Goal: Transaction & Acquisition: Purchase product/service

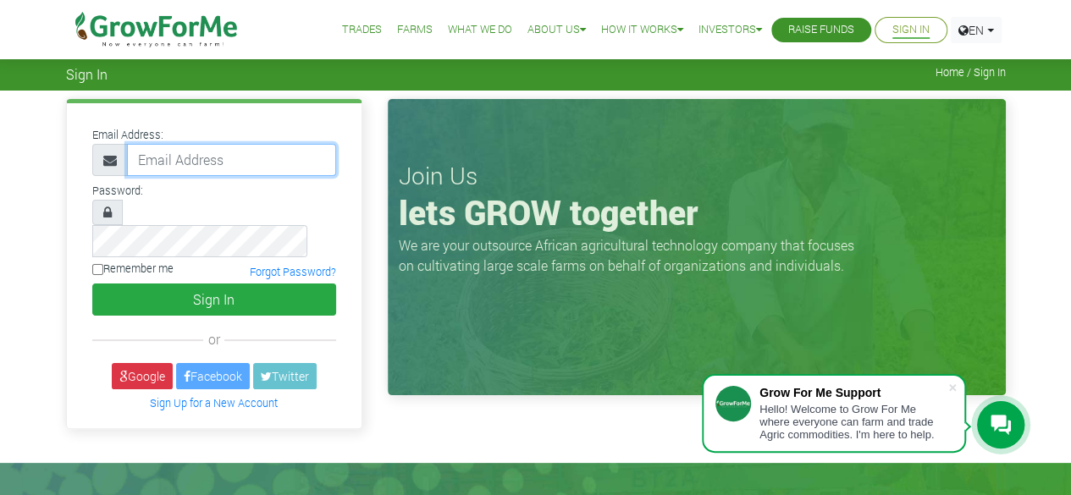
type input "Sethopokum@gmail.com"
click at [95, 264] on input "Remember me" at bounding box center [97, 269] width 11 height 11
checkbox input "true"
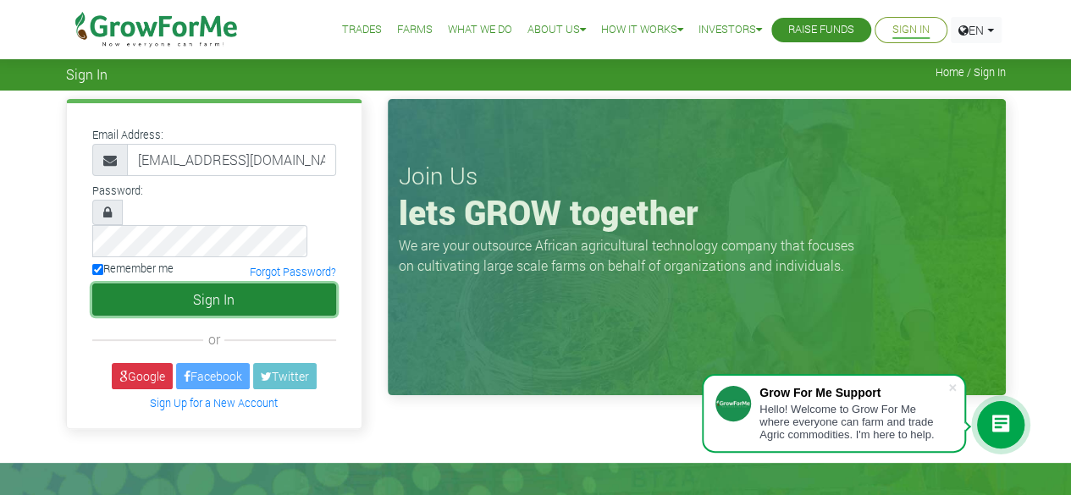
click at [166, 283] on button "Sign In" at bounding box center [214, 299] width 244 height 32
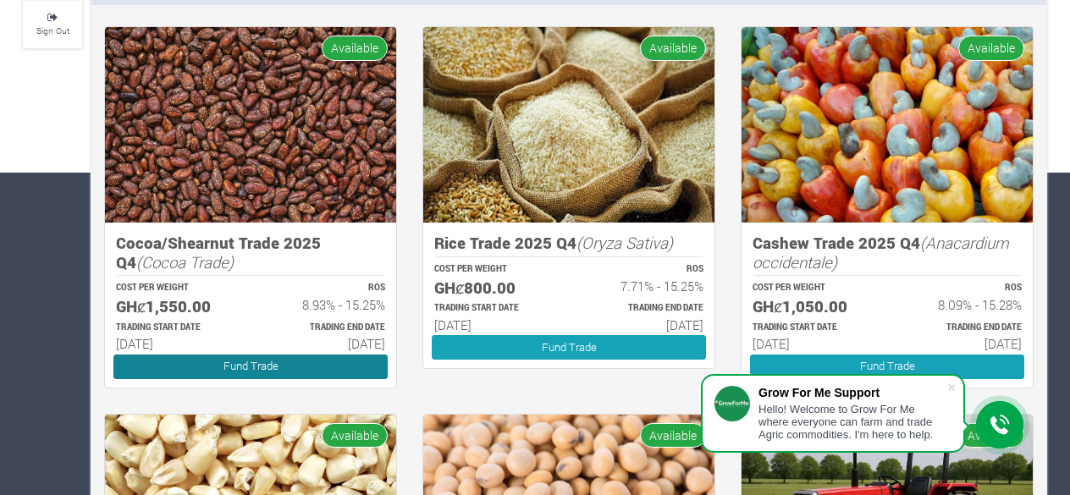
scroll to position [320, 0]
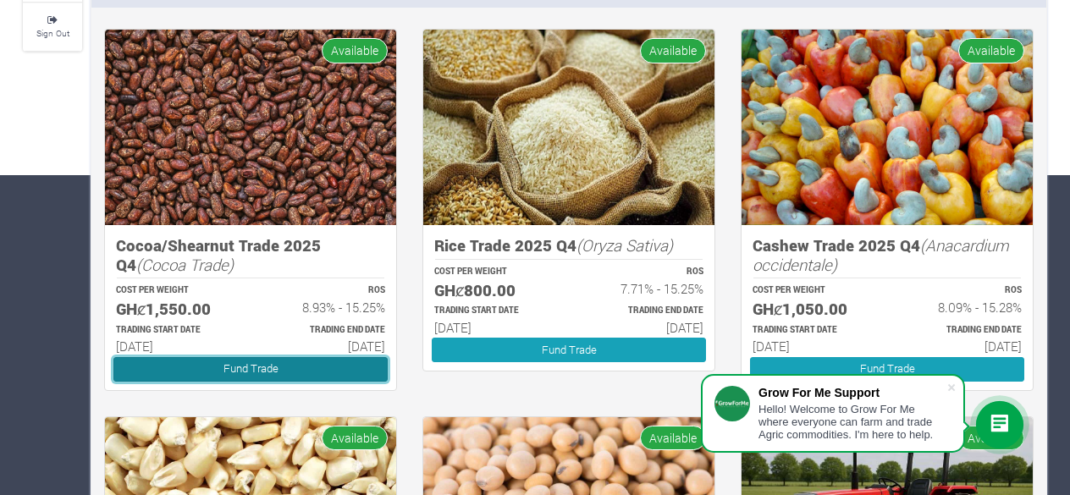
click at [303, 367] on link "Fund Trade" at bounding box center [250, 369] width 274 height 25
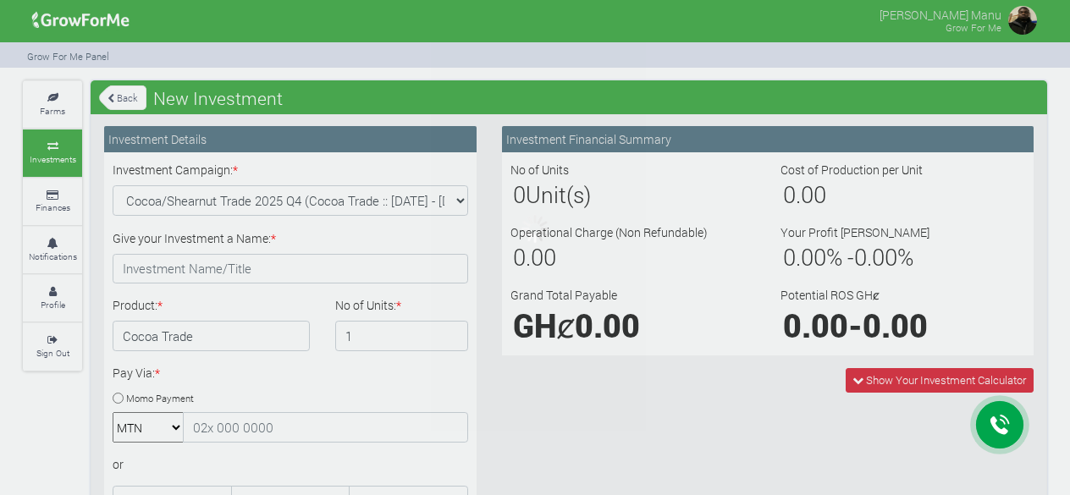
type input "1"
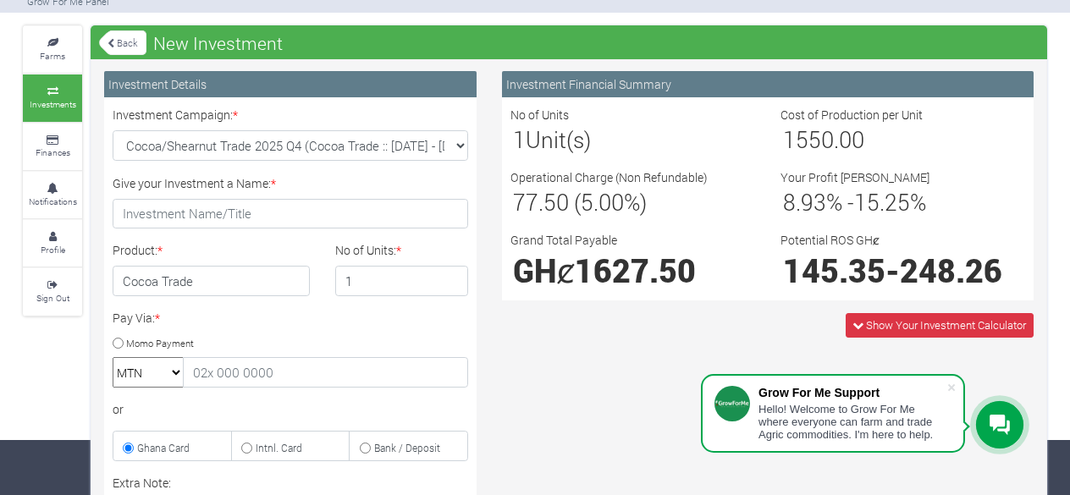
scroll to position [56, 0]
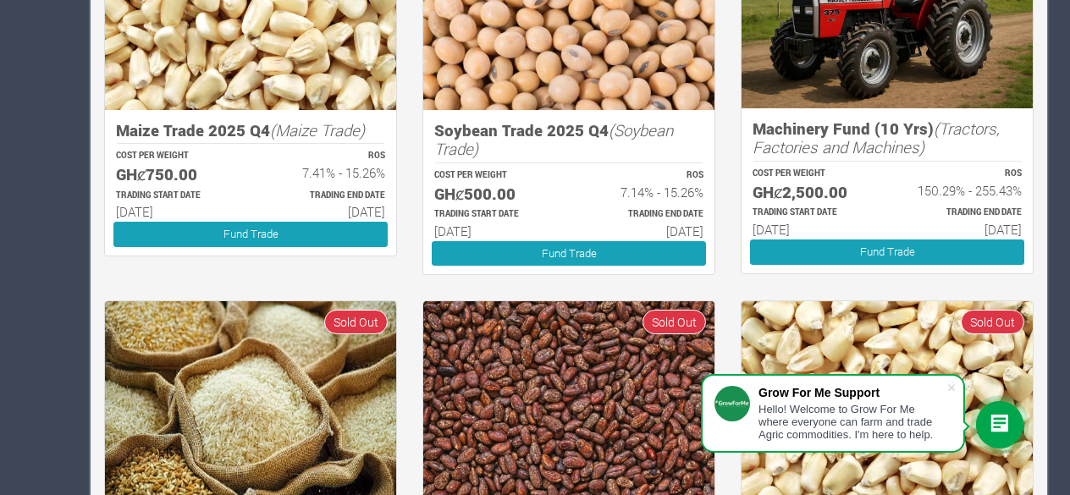
scroll to position [795, 0]
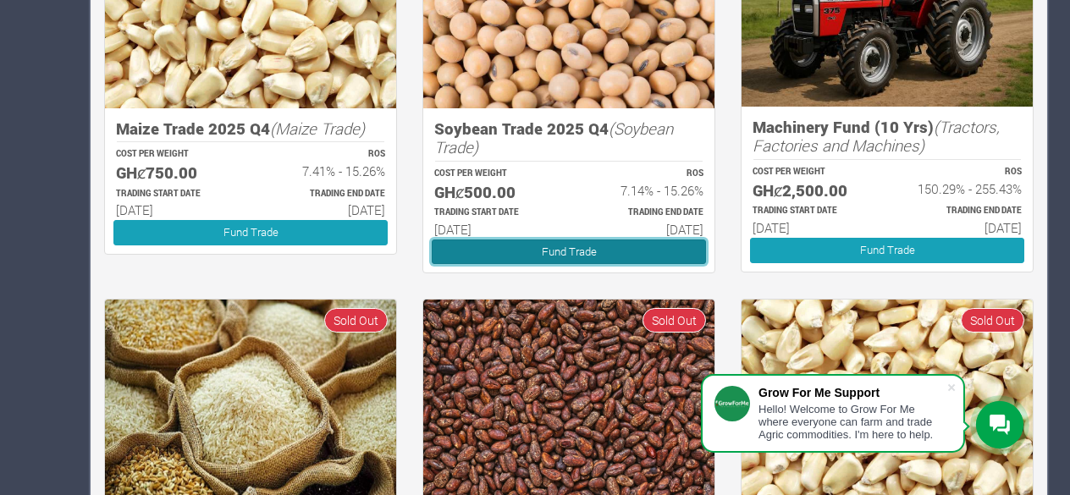
click at [523, 241] on link "Fund Trade" at bounding box center [569, 251] width 274 height 25
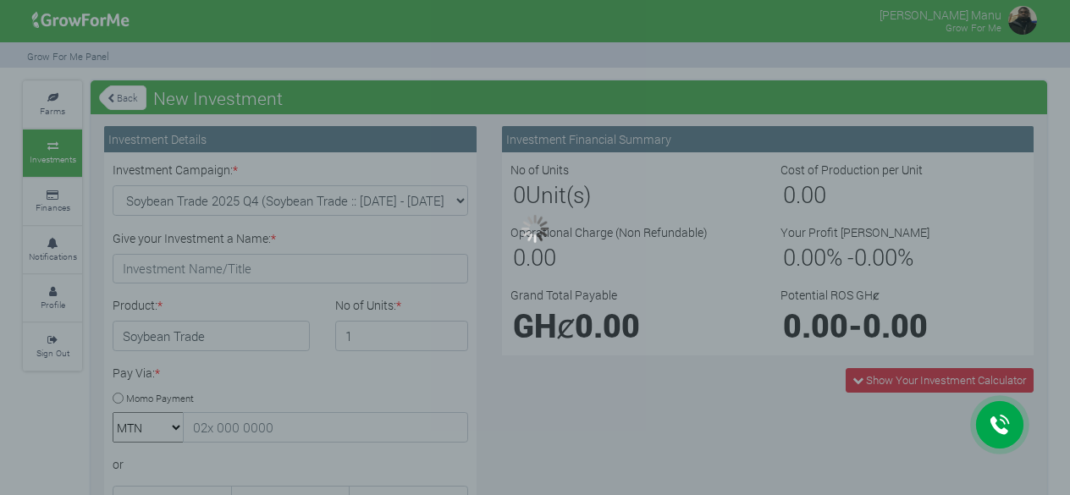
type input "1"
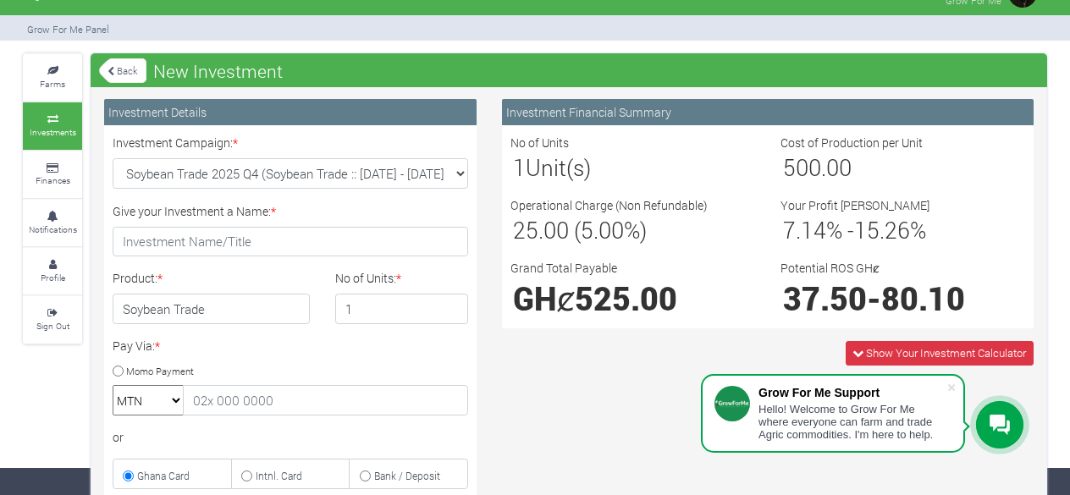
scroll to position [30, 0]
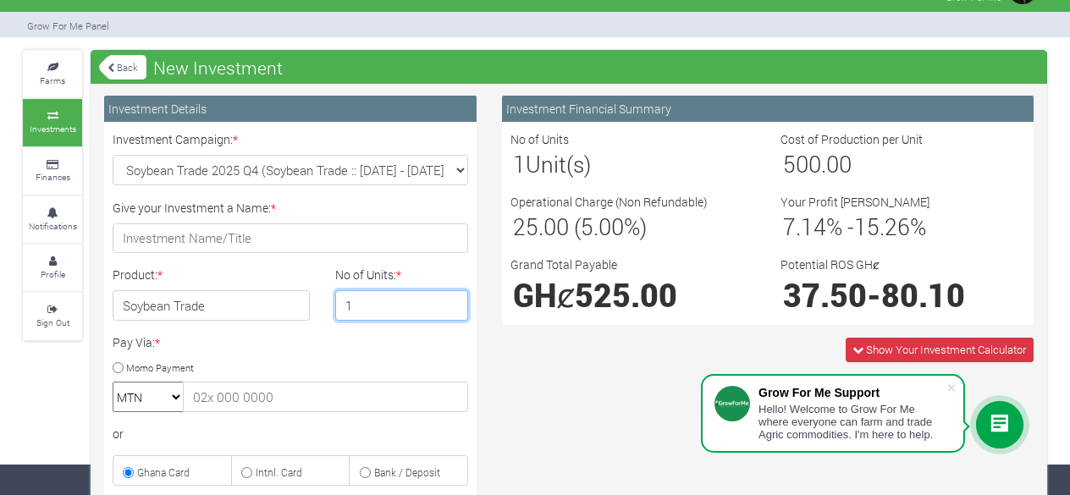
click at [403, 304] on input "1" at bounding box center [402, 305] width 134 height 30
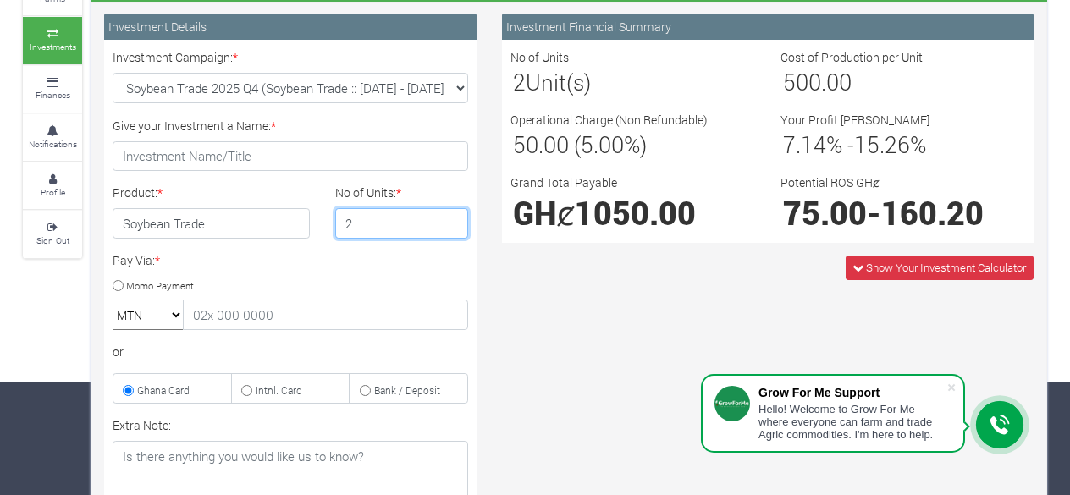
scroll to position [113, 0]
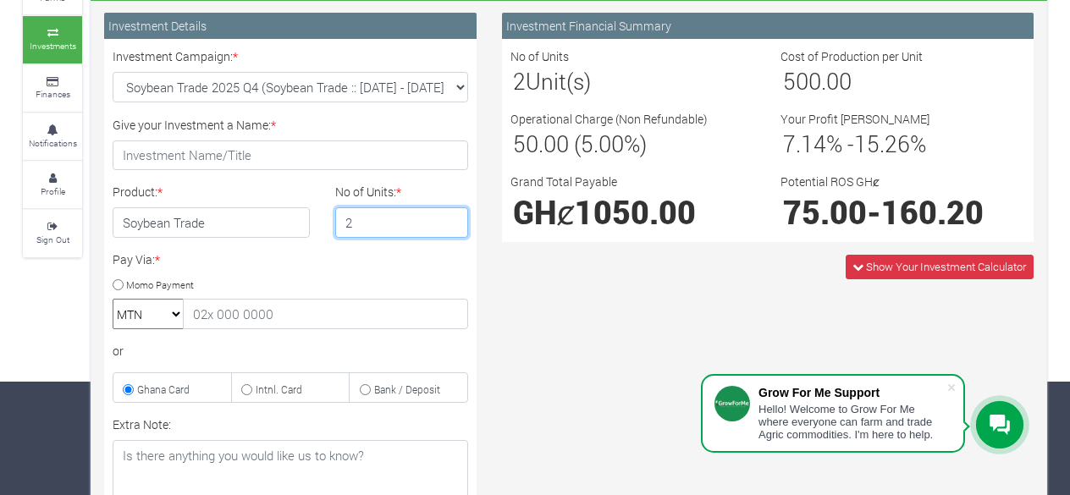
type input "2"
click at [781, 319] on div "Investment Financial Summary No of Units 2 Unit(s) Cost of Production per Unit …" at bounding box center [767, 372] width 557 height 719
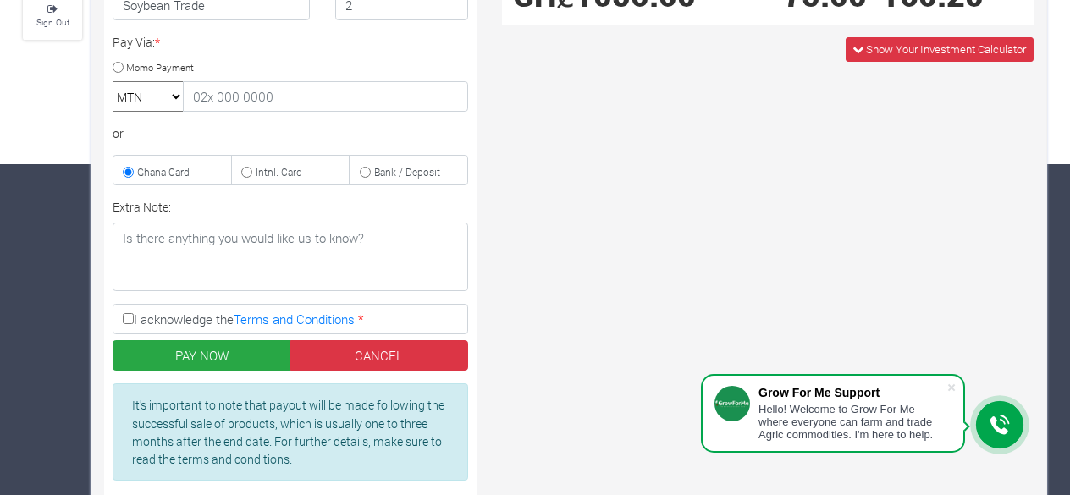
scroll to position [330, 0]
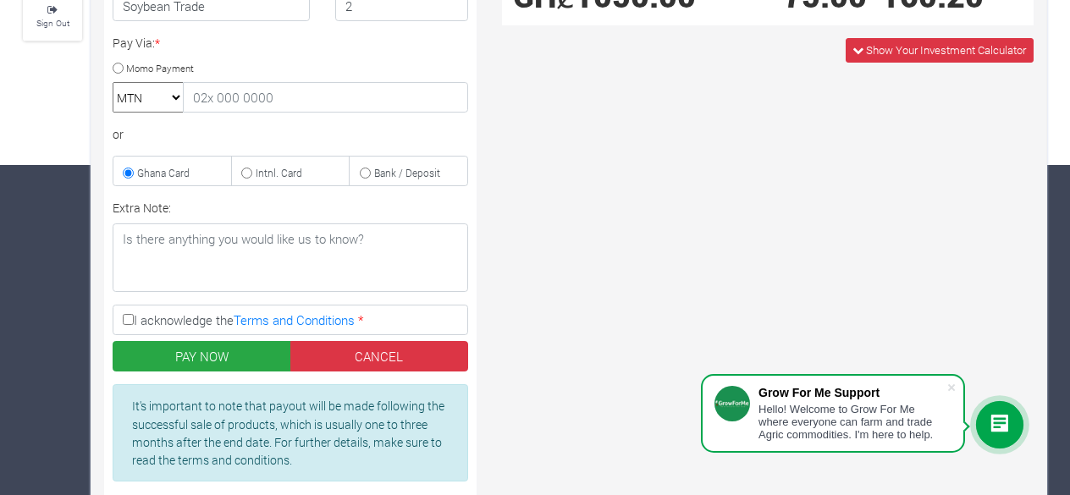
click at [125, 314] on input "I acknowledge the Terms and Conditions *" at bounding box center [128, 319] width 11 height 11
checkbox input "true"
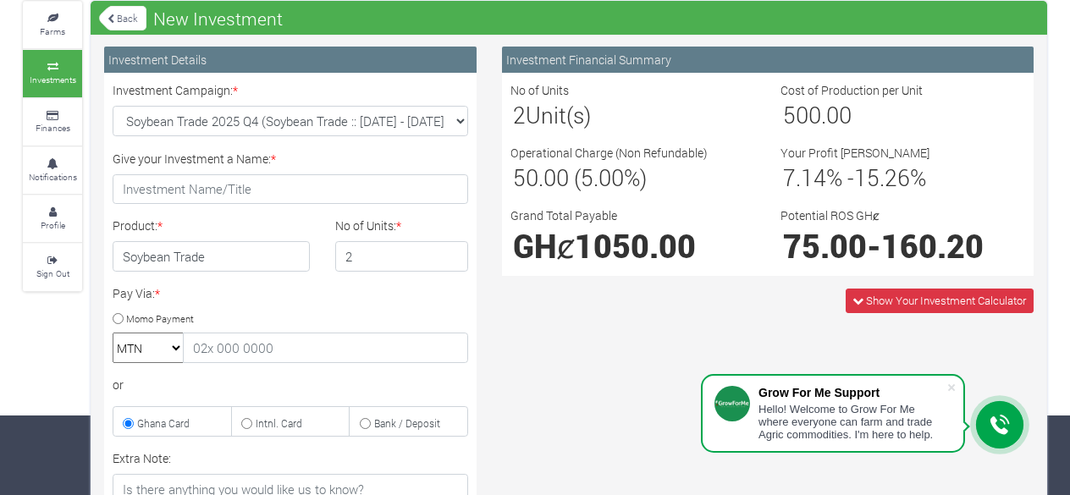
scroll to position [78, 0]
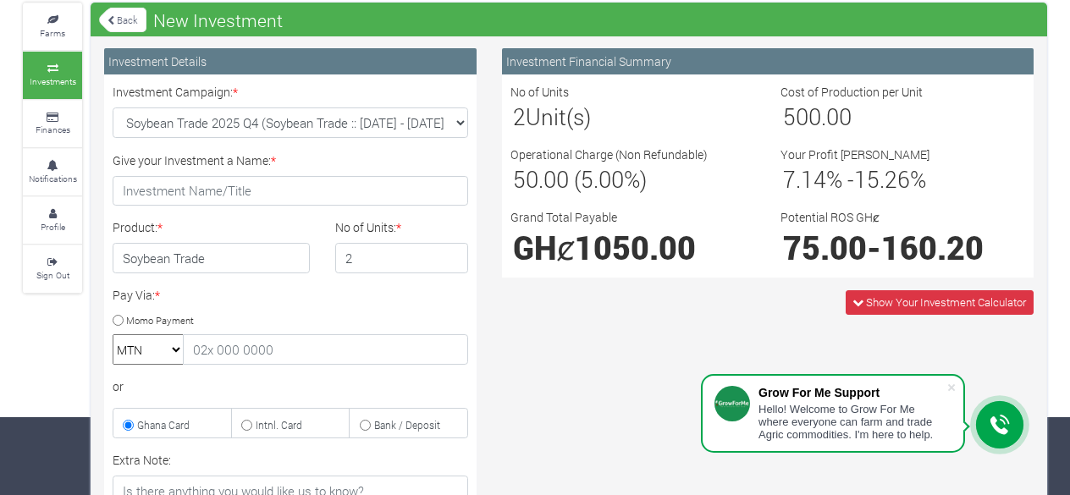
click at [113, 316] on input "Momo Payment" at bounding box center [118, 320] width 11 height 11
radio input "true"
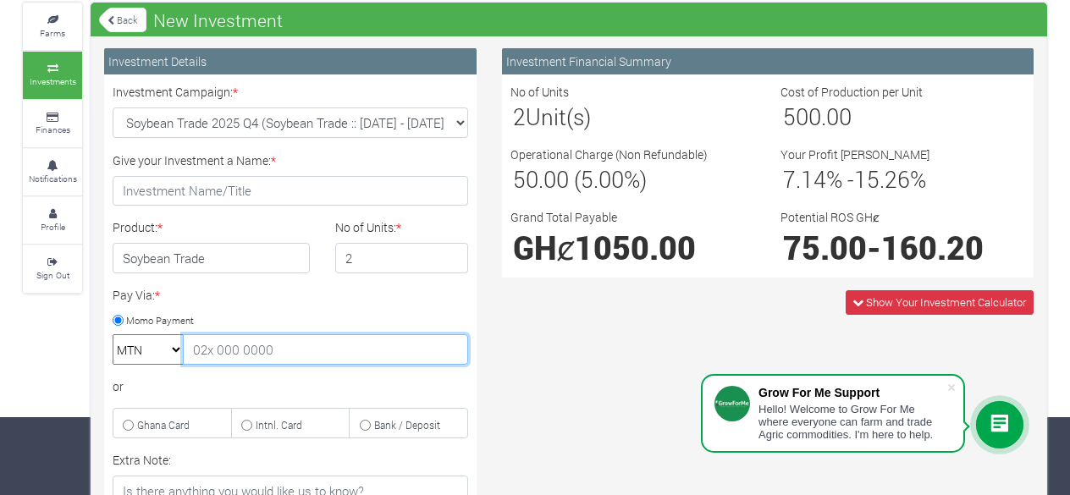
click at [216, 344] on input "text" at bounding box center [325, 349] width 285 height 30
type input "0597458872"
click at [250, 394] on div "or" at bounding box center [290, 386] width 355 height 18
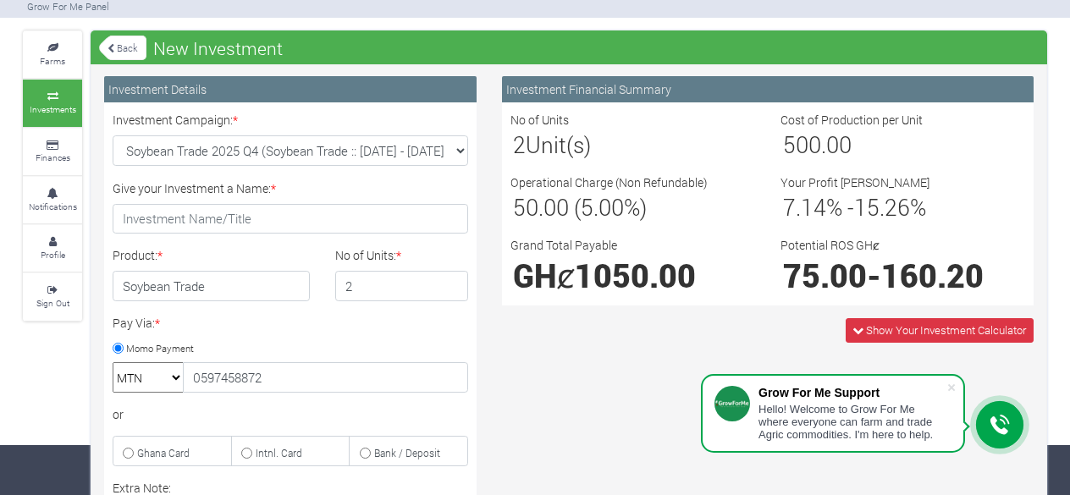
scroll to position [49, 0]
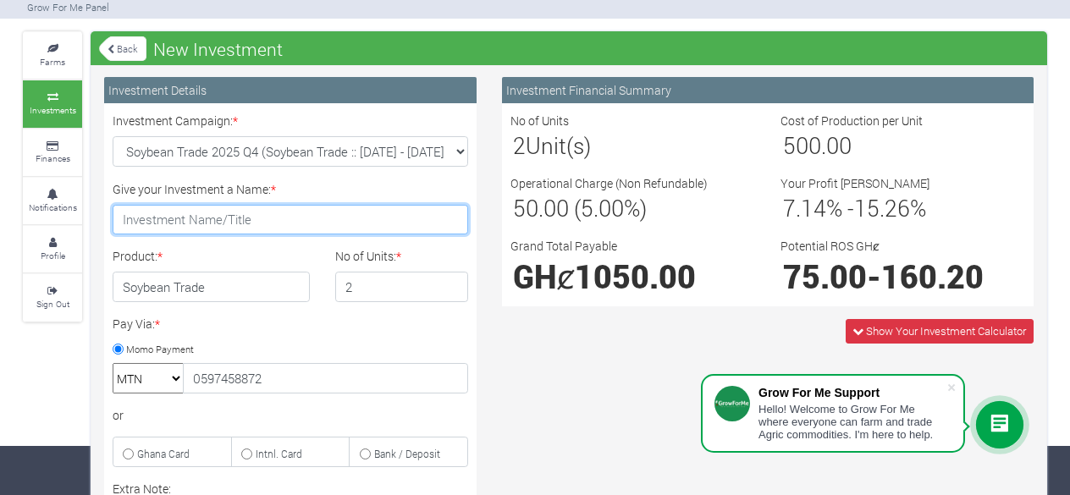
click at [211, 214] on input "Give your Investment a Name: *" at bounding box center [290, 220] width 355 height 30
type input "T"
type input "L"
type input "M"
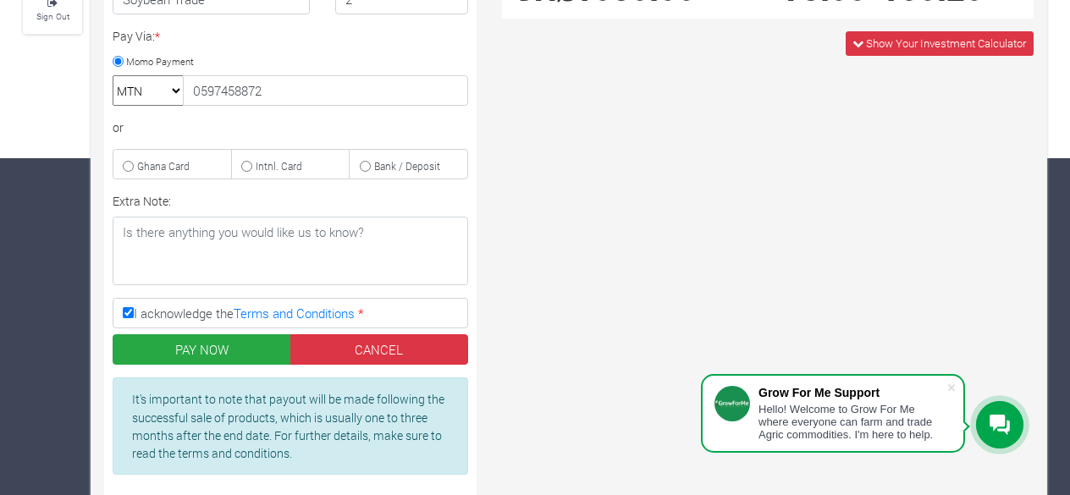
scroll to position [391, 0]
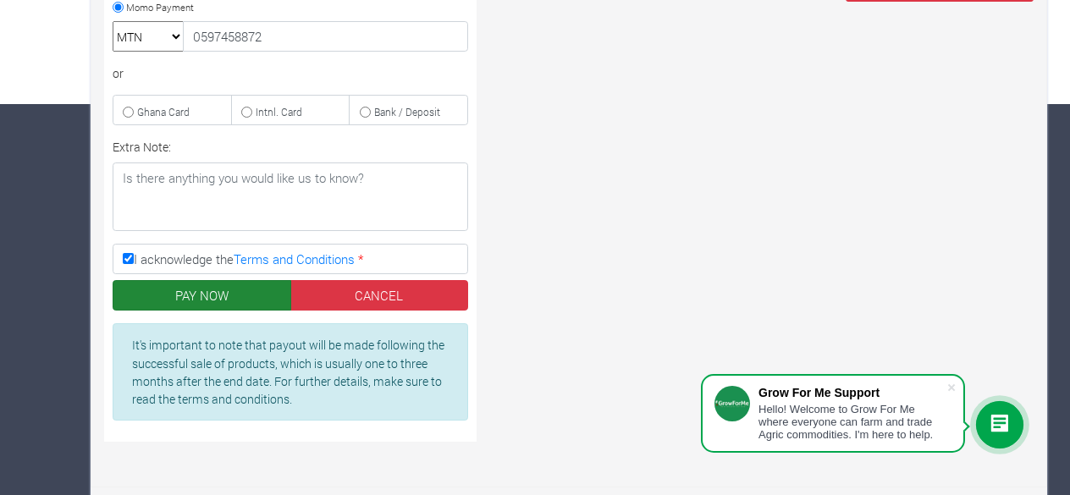
type input "Joy"
click at [213, 300] on button "PAY NOW" at bounding box center [202, 295] width 179 height 30
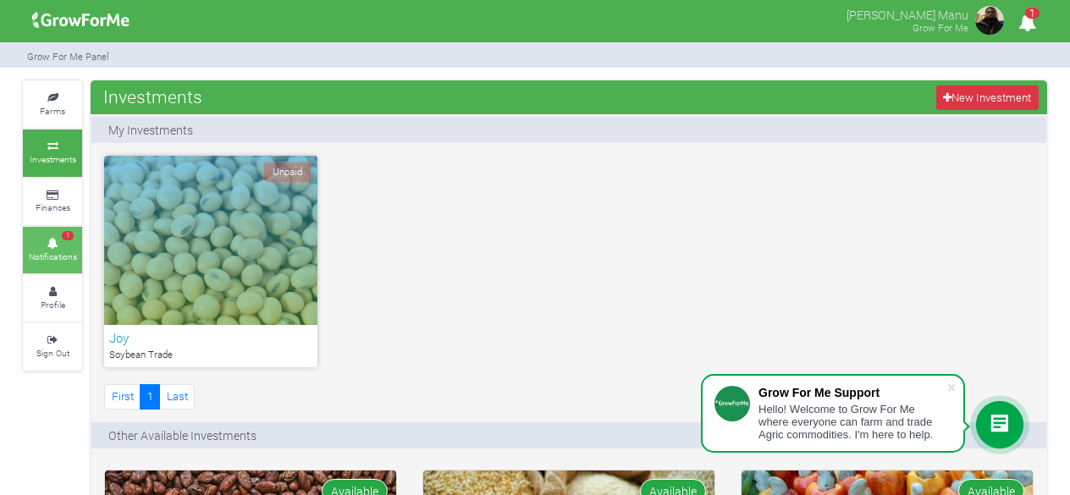
click at [67, 251] on small "Notifications" at bounding box center [53, 256] width 48 height 12
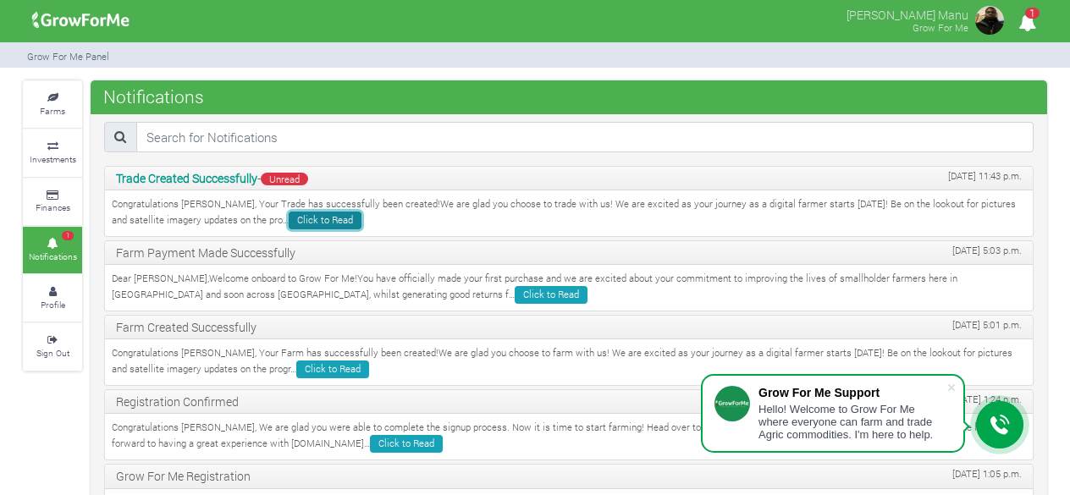
click at [289, 219] on link "Click to Read" at bounding box center [325, 221] width 73 height 18
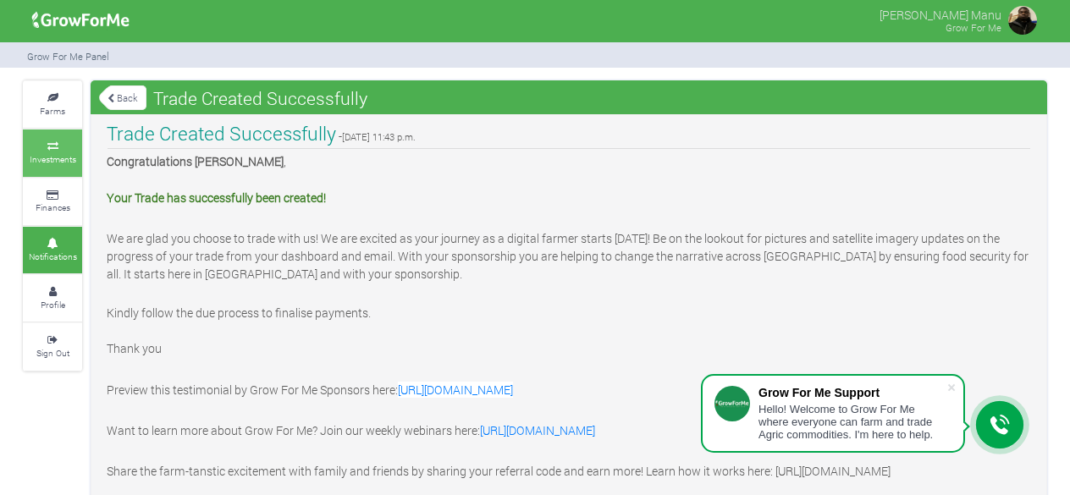
click at [61, 152] on link "Investments" at bounding box center [52, 152] width 59 height 47
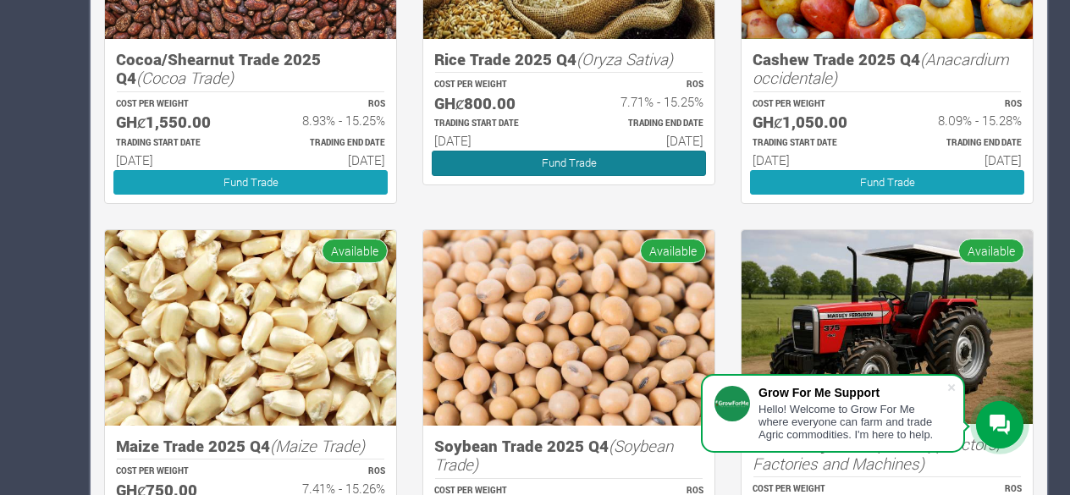
scroll to position [626, 0]
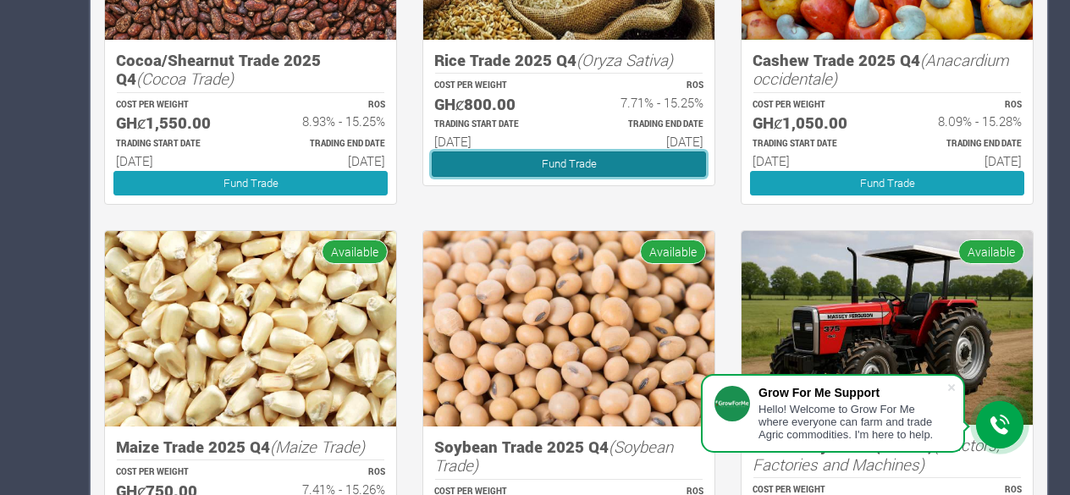
click at [566, 156] on link "Fund Trade" at bounding box center [569, 163] width 274 height 25
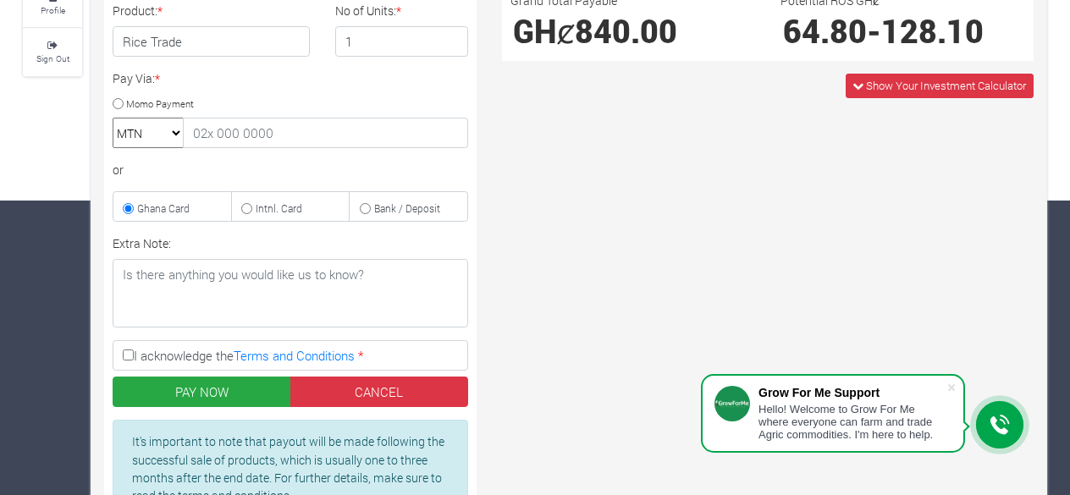
scroll to position [299, 0]
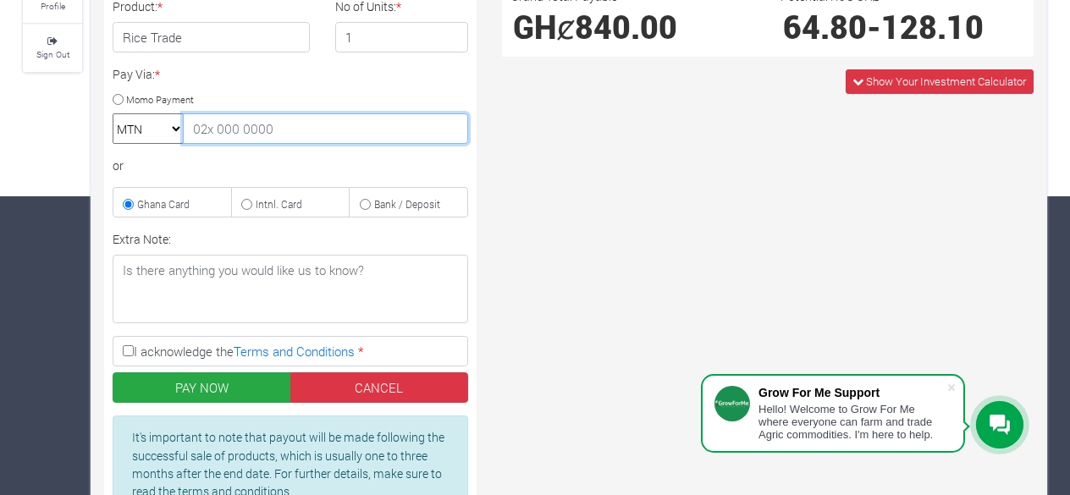
click at [227, 124] on input "text" at bounding box center [325, 128] width 285 height 30
type input "0597458872"
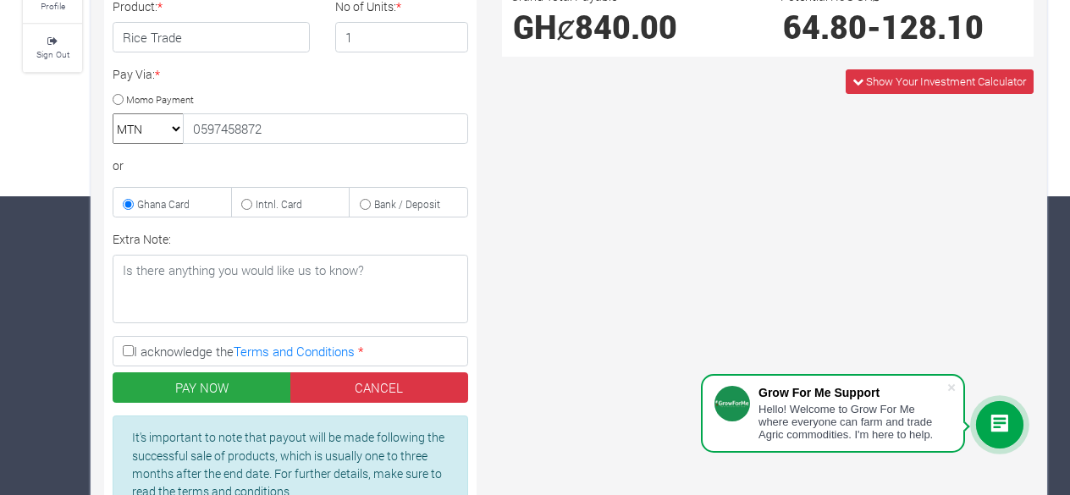
click at [118, 95] on input "Momo Payment" at bounding box center [118, 99] width 11 height 11
radio input "true"
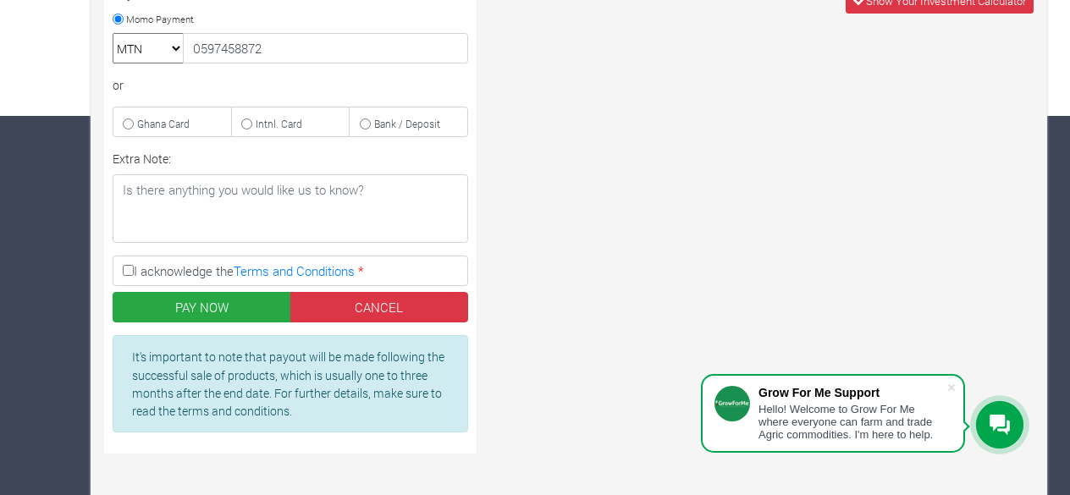
scroll to position [380, 0]
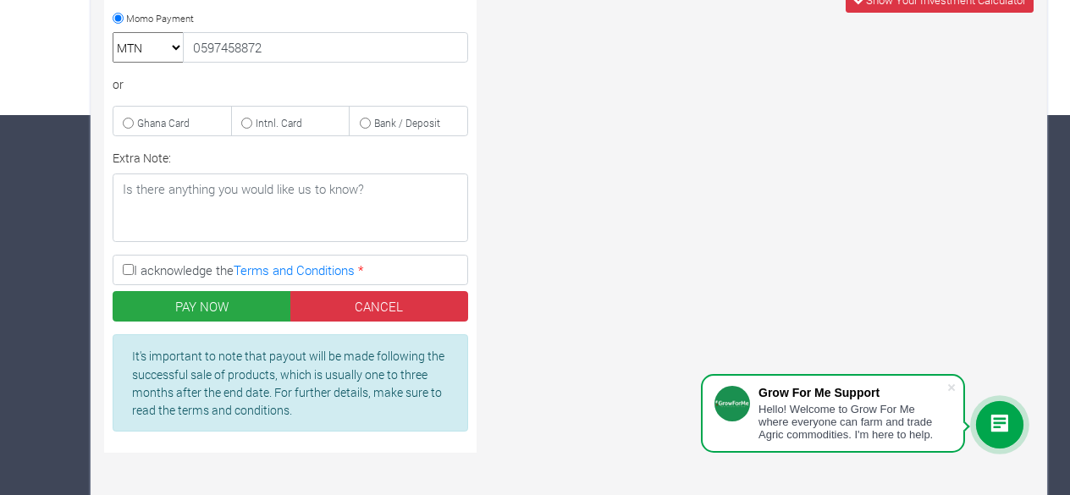
click at [129, 264] on input "I acknowledge the Terms and Conditions *" at bounding box center [128, 269] width 11 height 11
checkbox input "true"
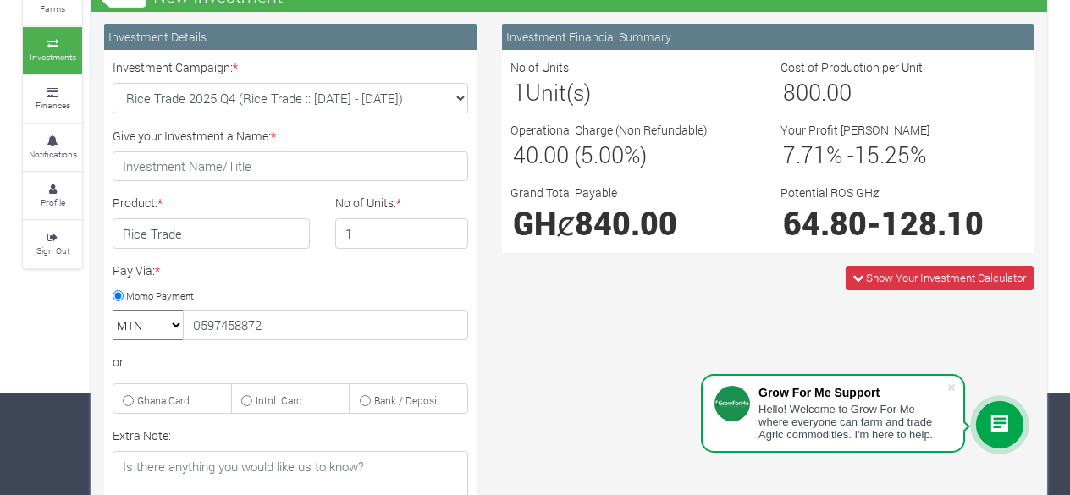
scroll to position [99, 0]
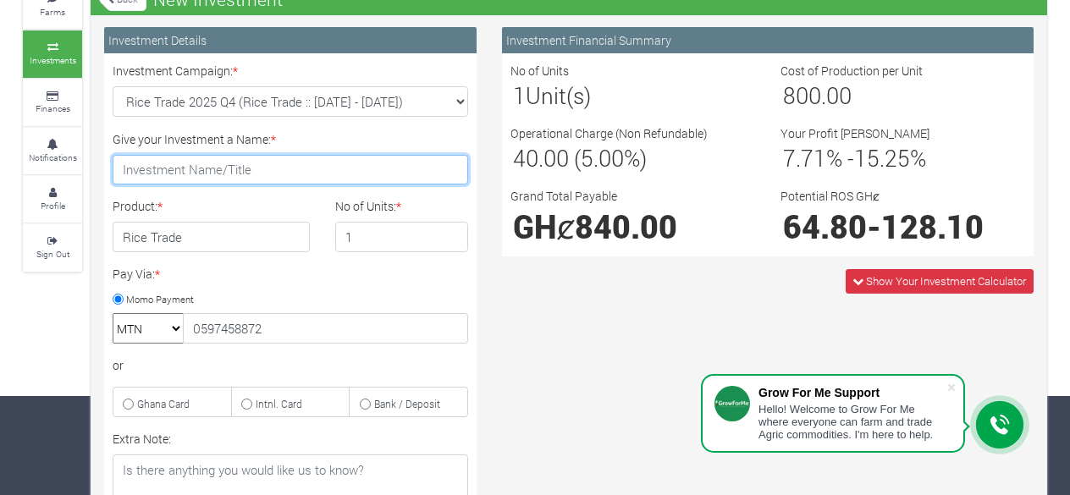
click at [161, 177] on input "Give your Investment a Name: *" at bounding box center [290, 170] width 355 height 30
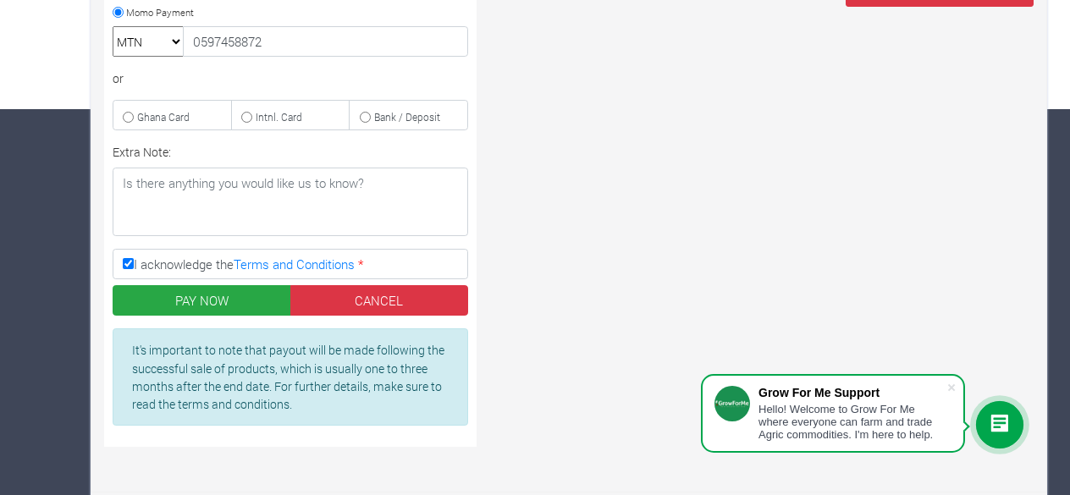
scroll to position [387, 0]
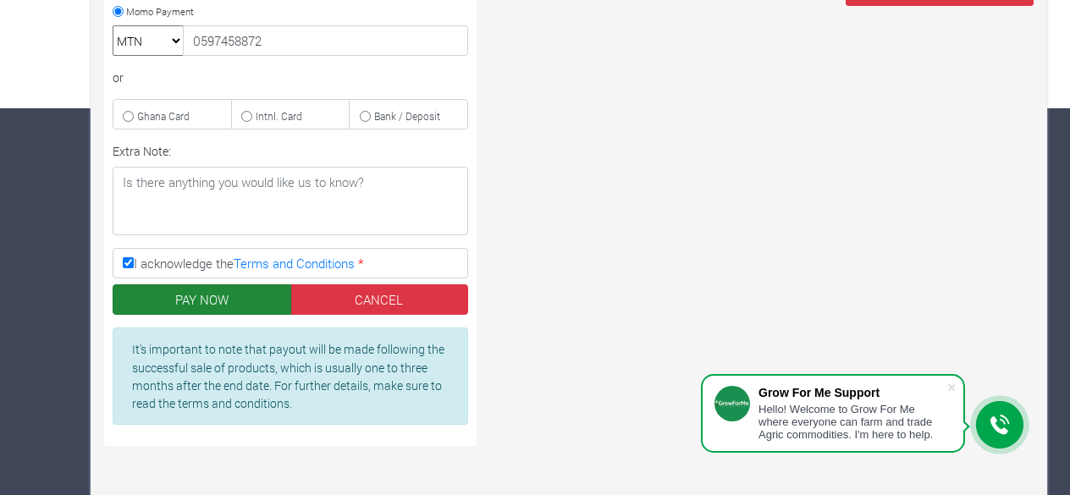
type input "smile"
click at [225, 302] on button "PAY NOW" at bounding box center [202, 299] width 179 height 30
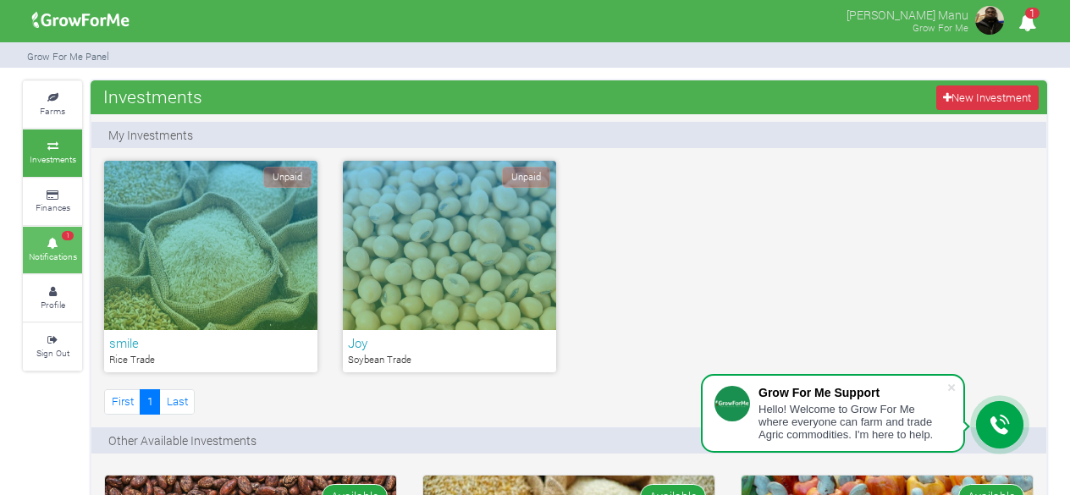
click at [69, 239] on icon at bounding box center [52, 243] width 51 height 8
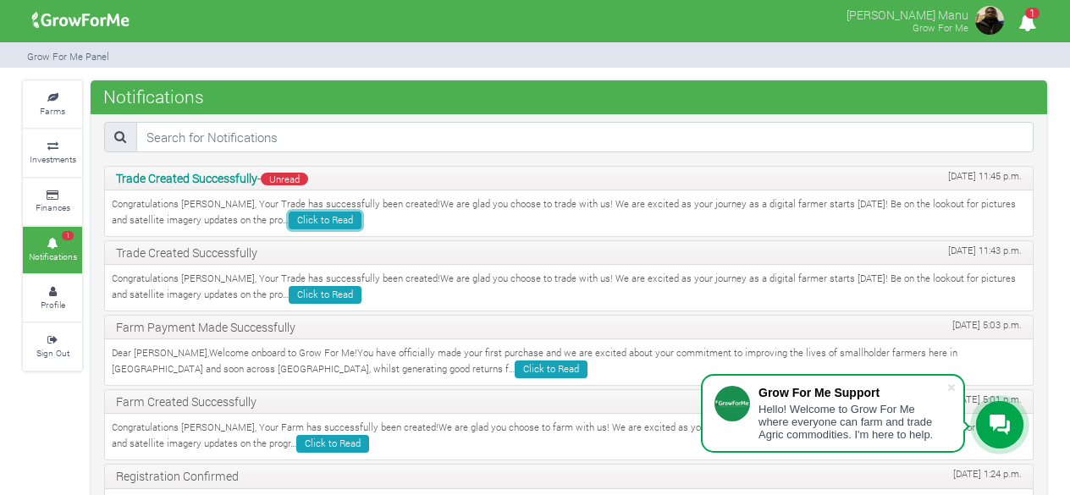
click at [289, 216] on link "Click to Read" at bounding box center [325, 221] width 73 height 18
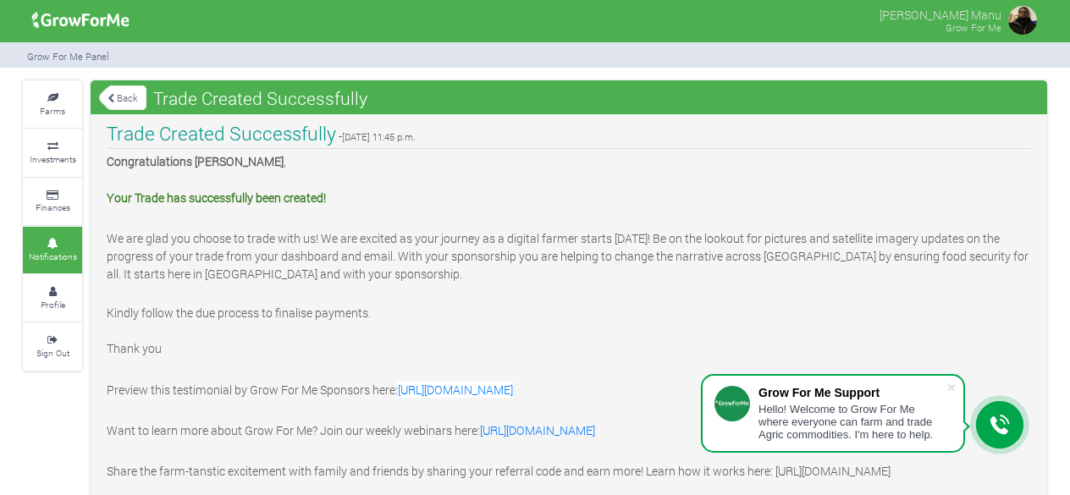
click at [58, 162] on small "Investments" at bounding box center [53, 159] width 47 height 12
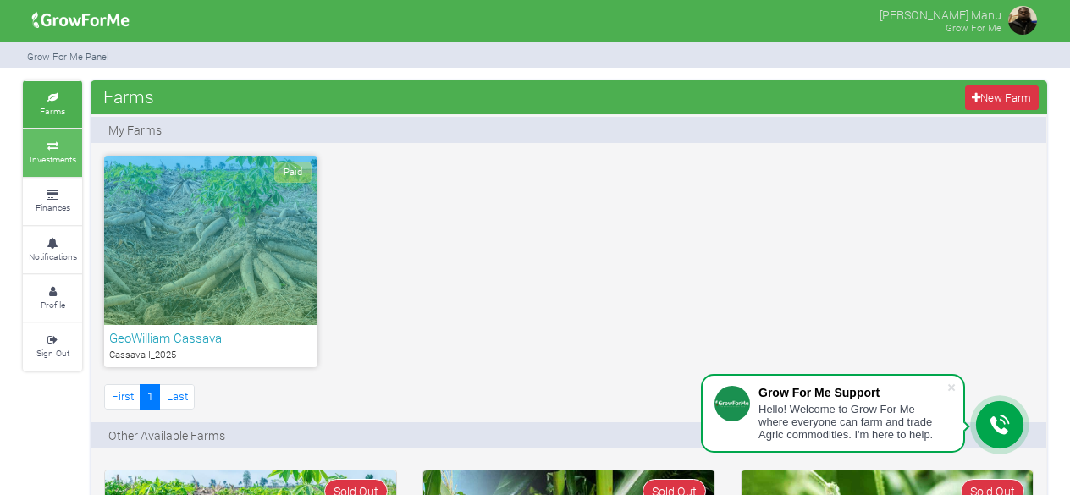
click at [74, 163] on small "Investments" at bounding box center [53, 159] width 47 height 12
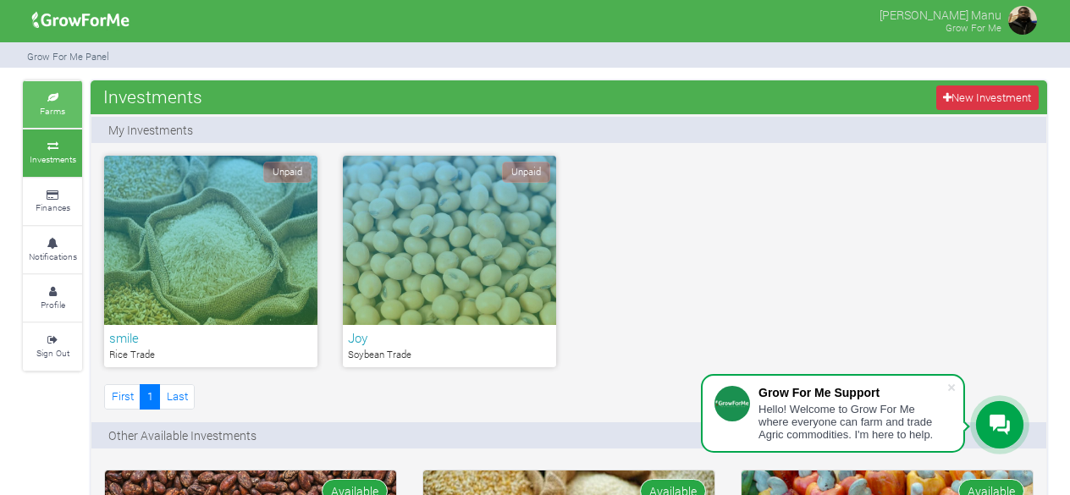
click at [64, 104] on link "Farms" at bounding box center [52, 104] width 59 height 47
click at [61, 107] on small "Farms" at bounding box center [52, 111] width 25 height 12
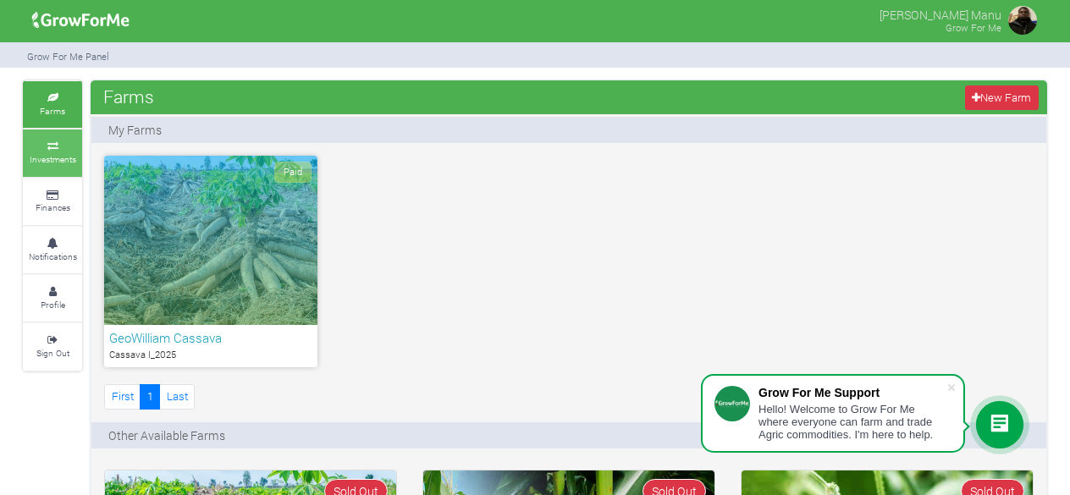
click at [47, 145] on icon at bounding box center [52, 146] width 51 height 8
